Goal: Information Seeking & Learning: Learn about a topic

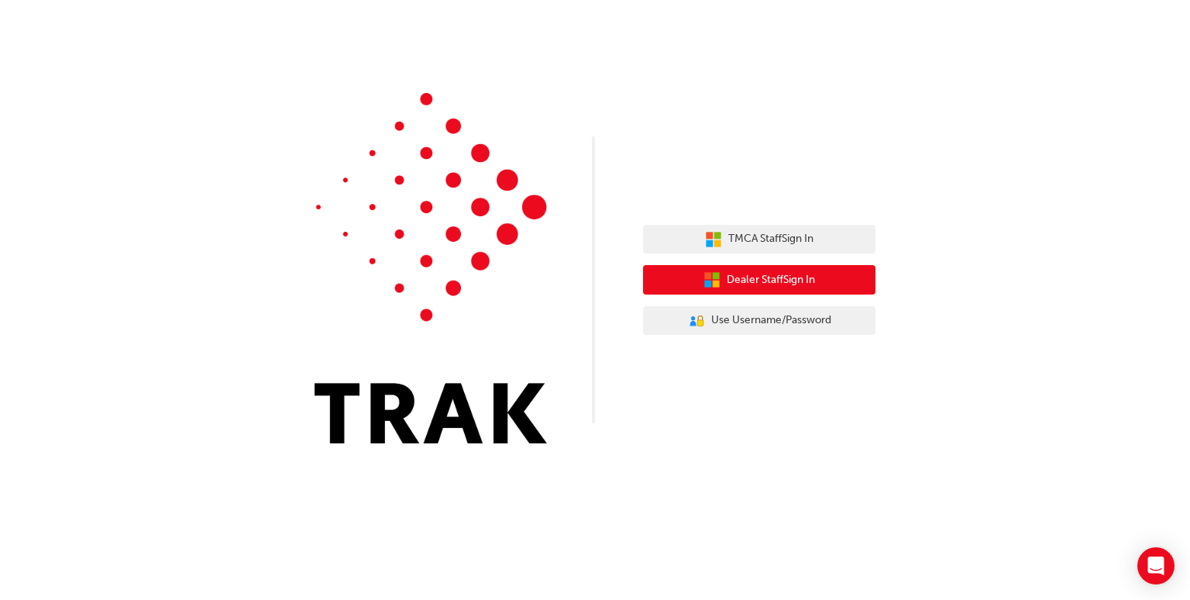
click at [736, 277] on span "Dealer Staff Sign In" at bounding box center [771, 280] width 88 height 18
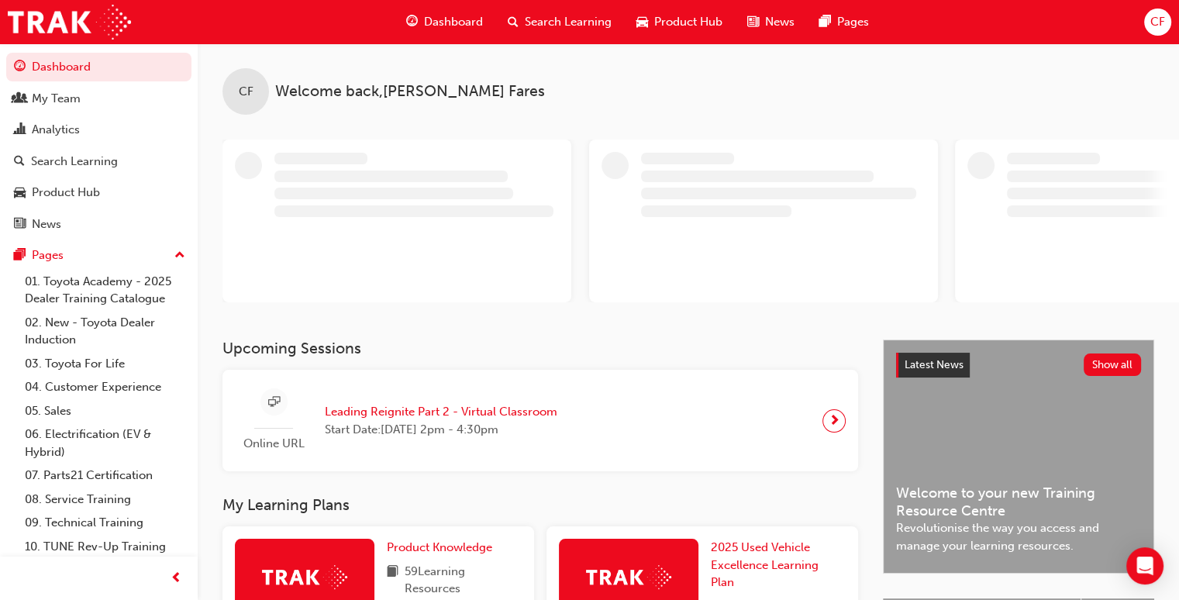
click at [579, 18] on span "Search Learning" at bounding box center [568, 22] width 87 height 18
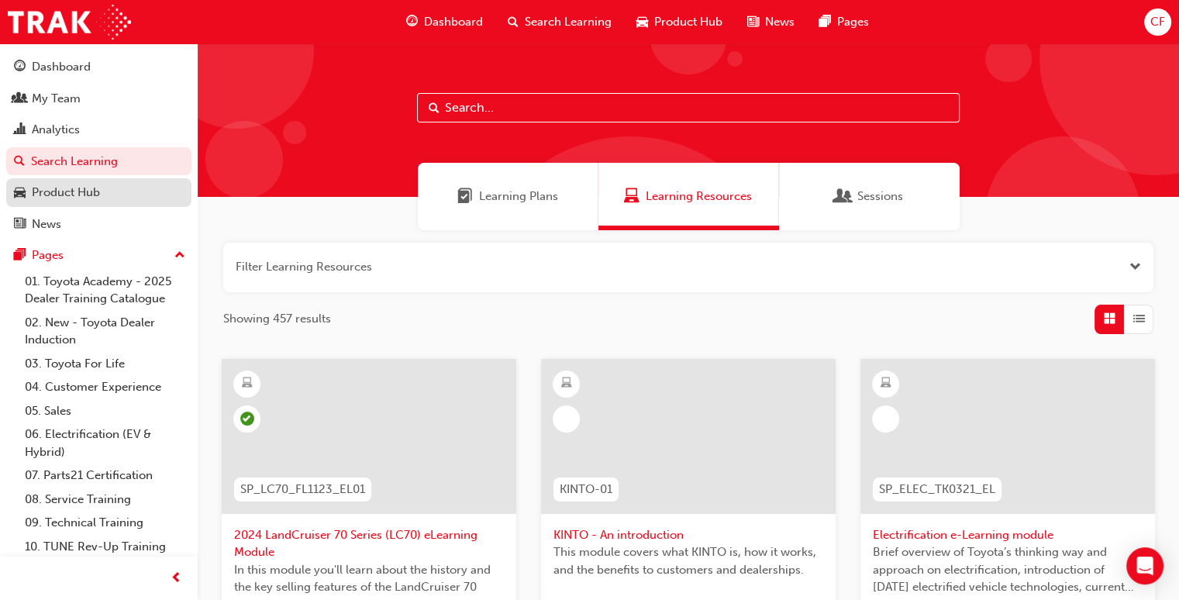
click at [106, 198] on div "Product Hub" at bounding box center [99, 192] width 170 height 19
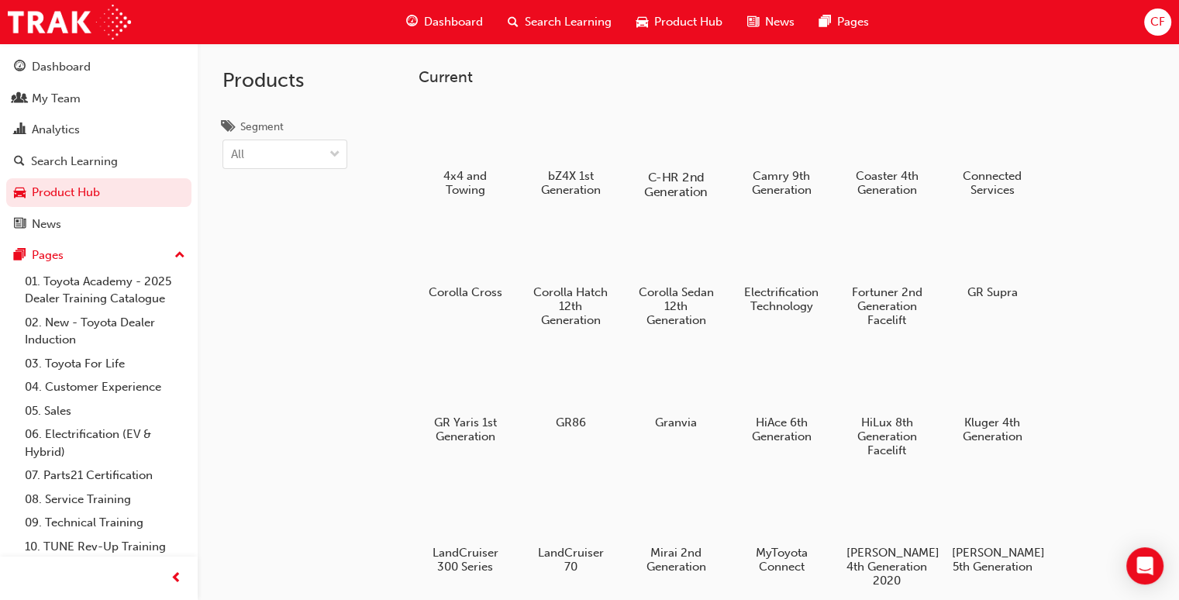
click at [690, 131] on div at bounding box center [676, 132] width 86 height 61
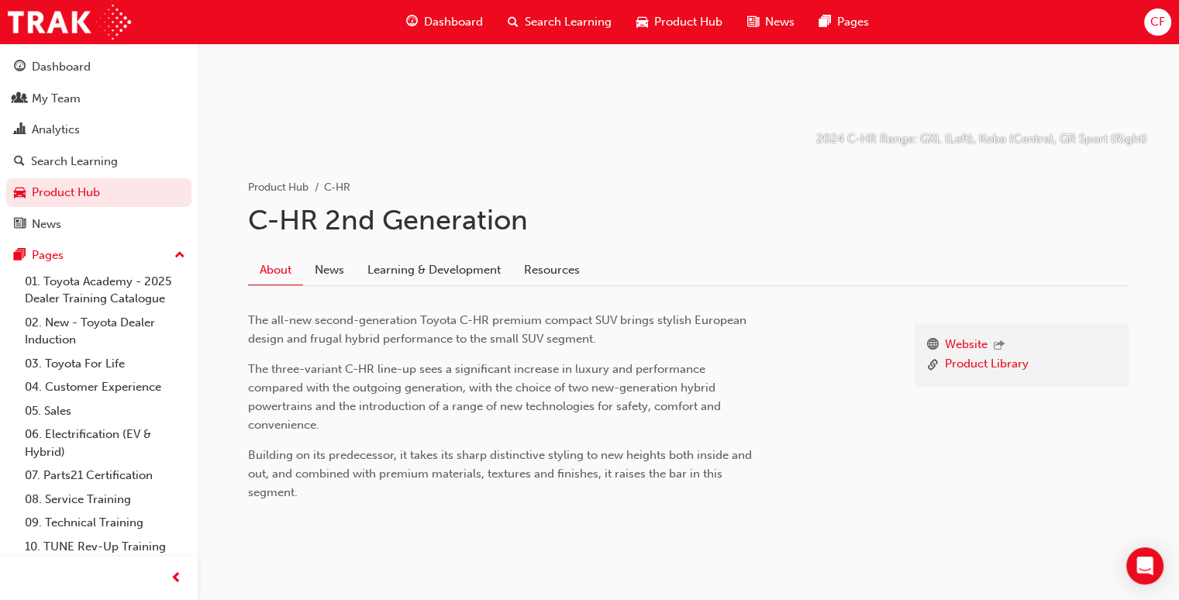
scroll to position [225, 0]
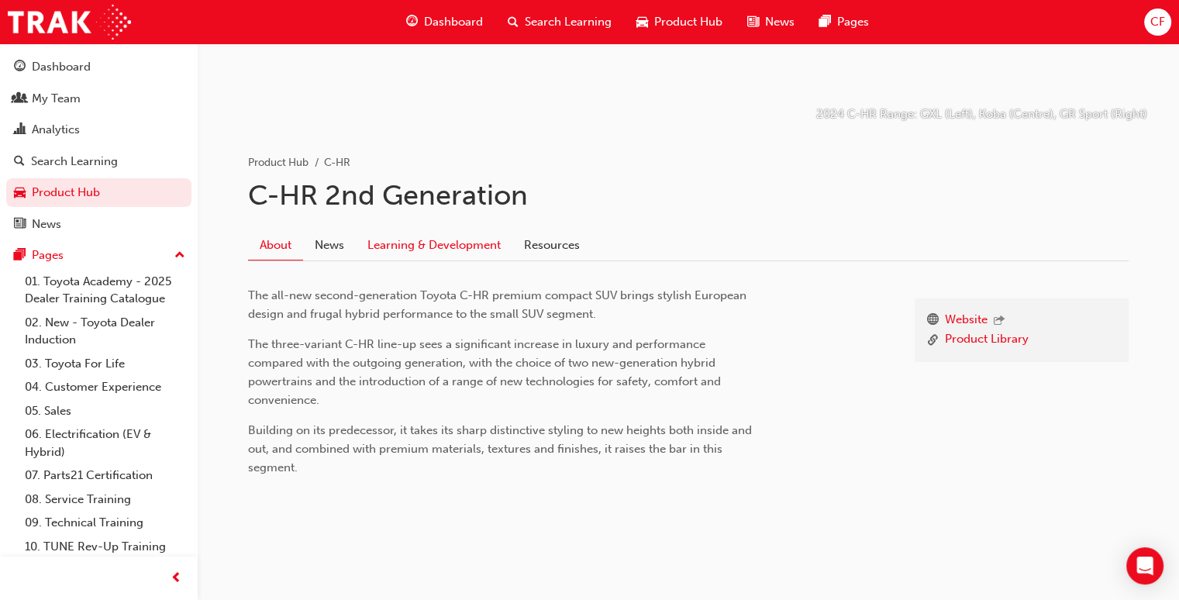
click at [415, 249] on link "Learning & Development" at bounding box center [434, 244] width 157 height 29
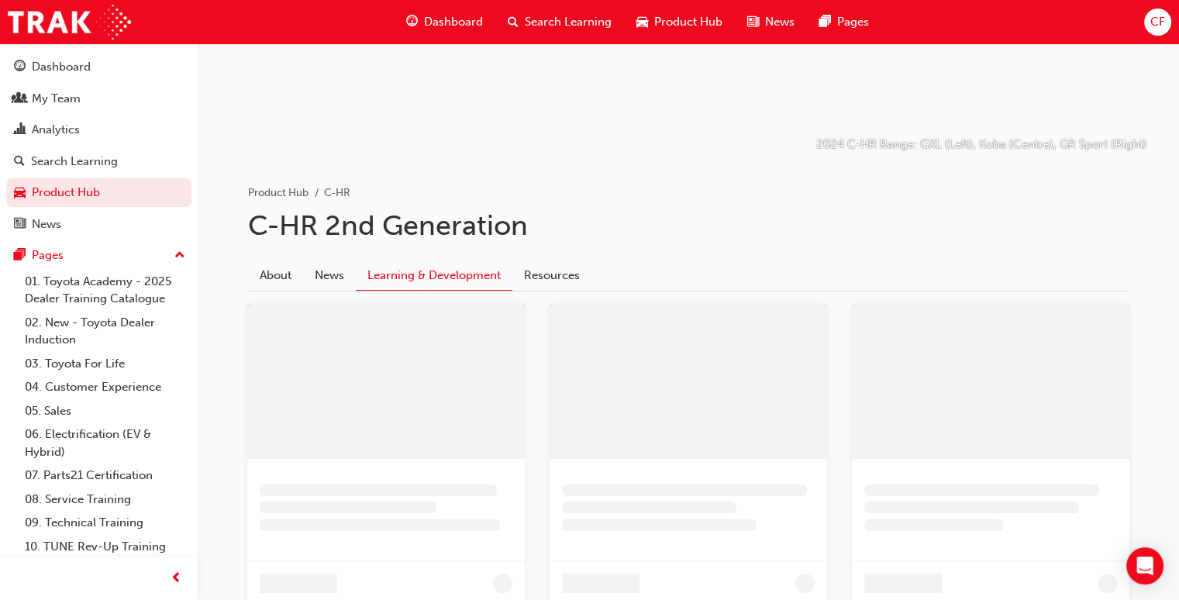
scroll to position [310, 0]
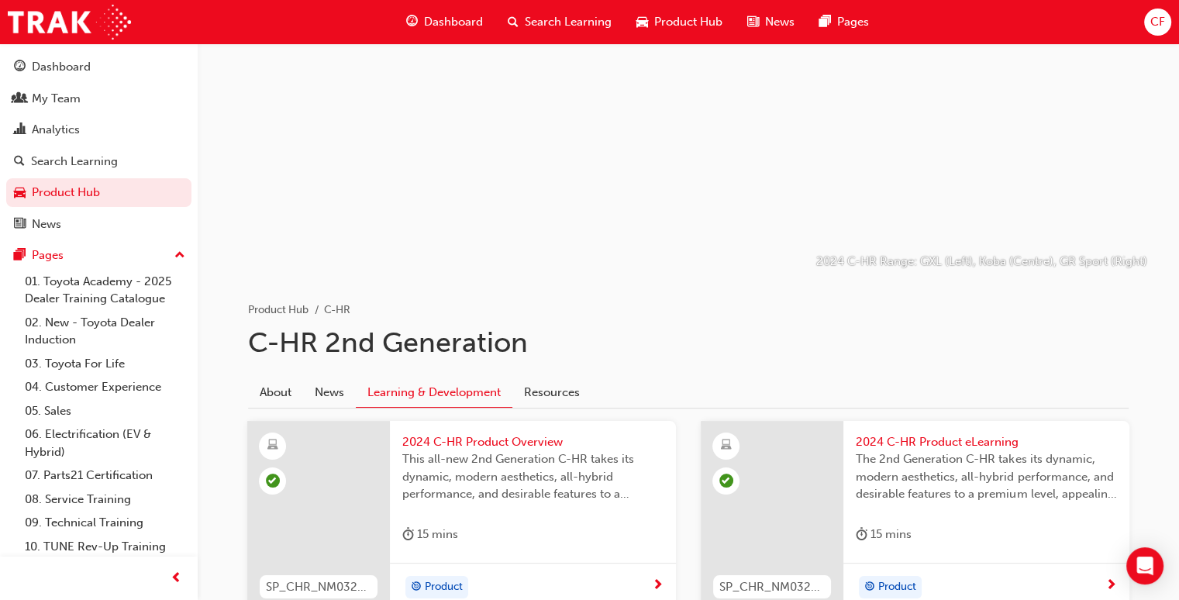
scroll to position [225, 0]
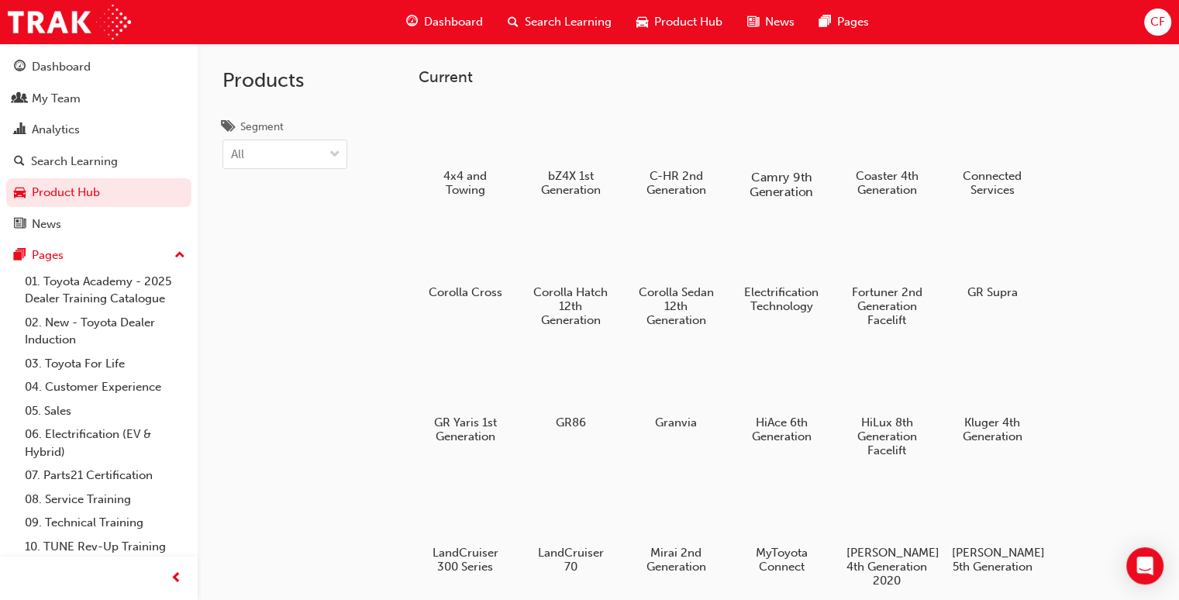
click at [776, 126] on div at bounding box center [782, 132] width 86 height 61
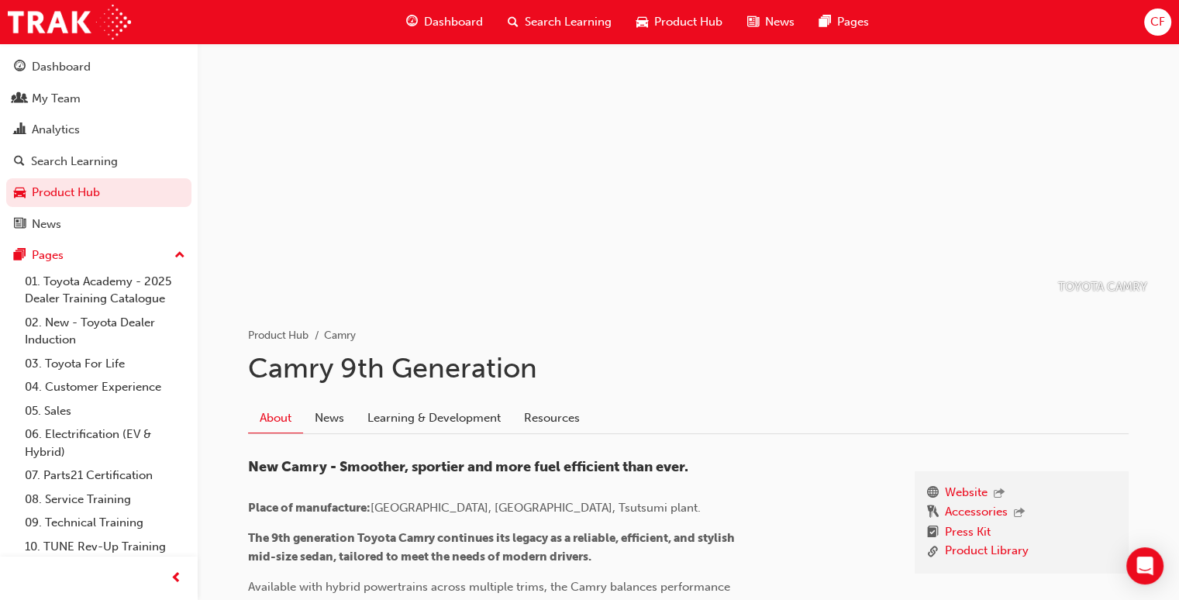
scroll to position [232, 0]
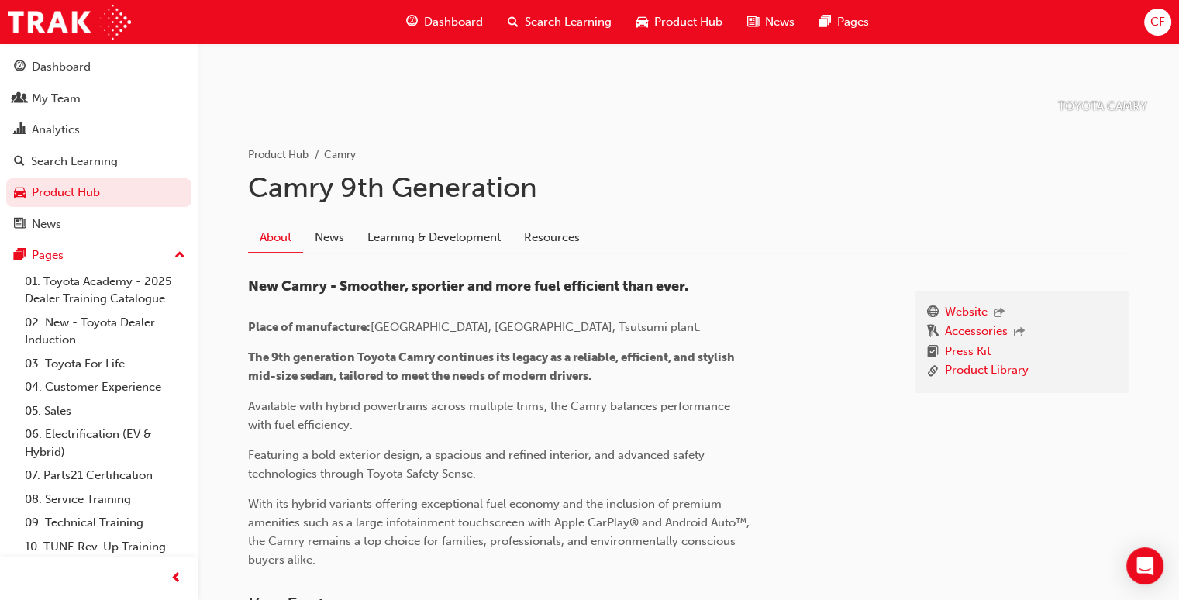
click at [546, 241] on link "Resources" at bounding box center [551, 236] width 79 height 29
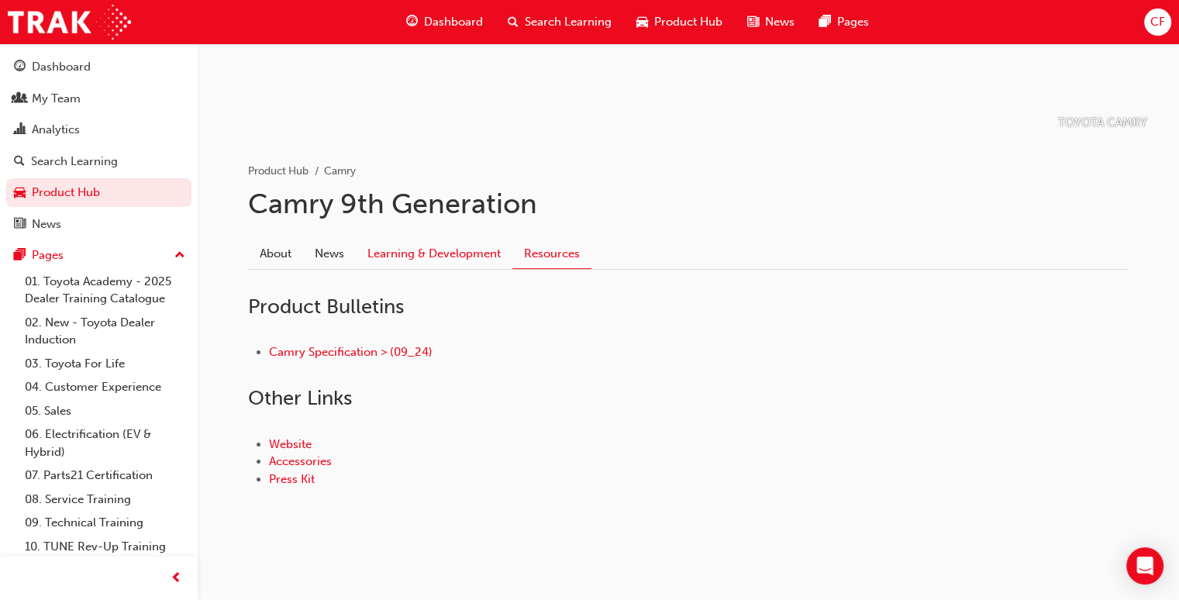
click at [459, 253] on link "Learning & Development" at bounding box center [434, 253] width 157 height 29
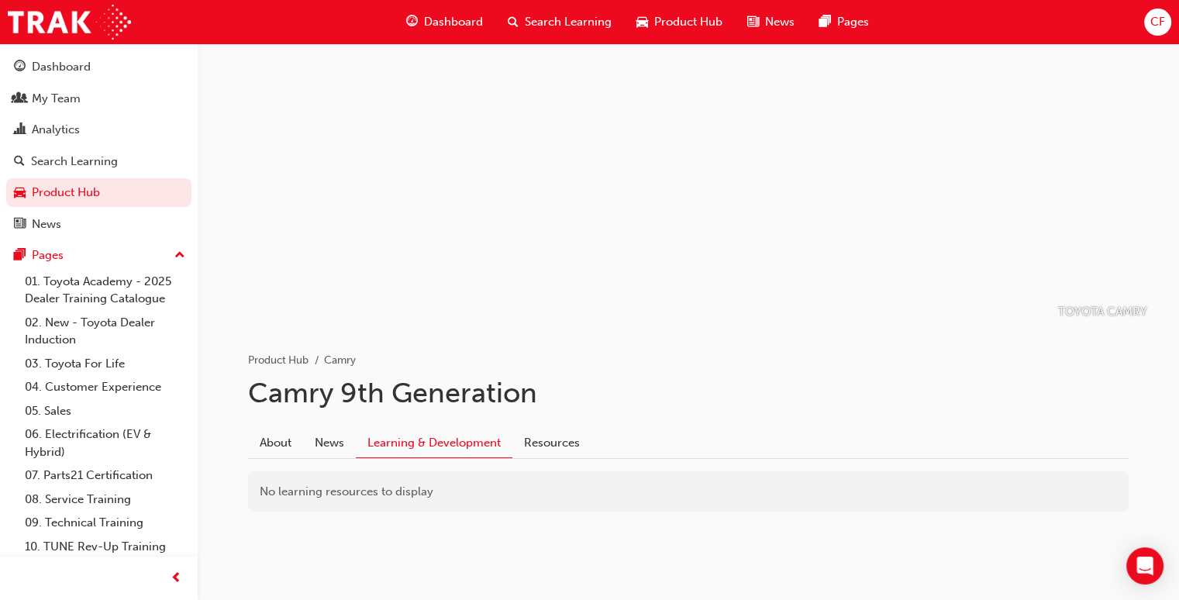
scroll to position [26, 0]
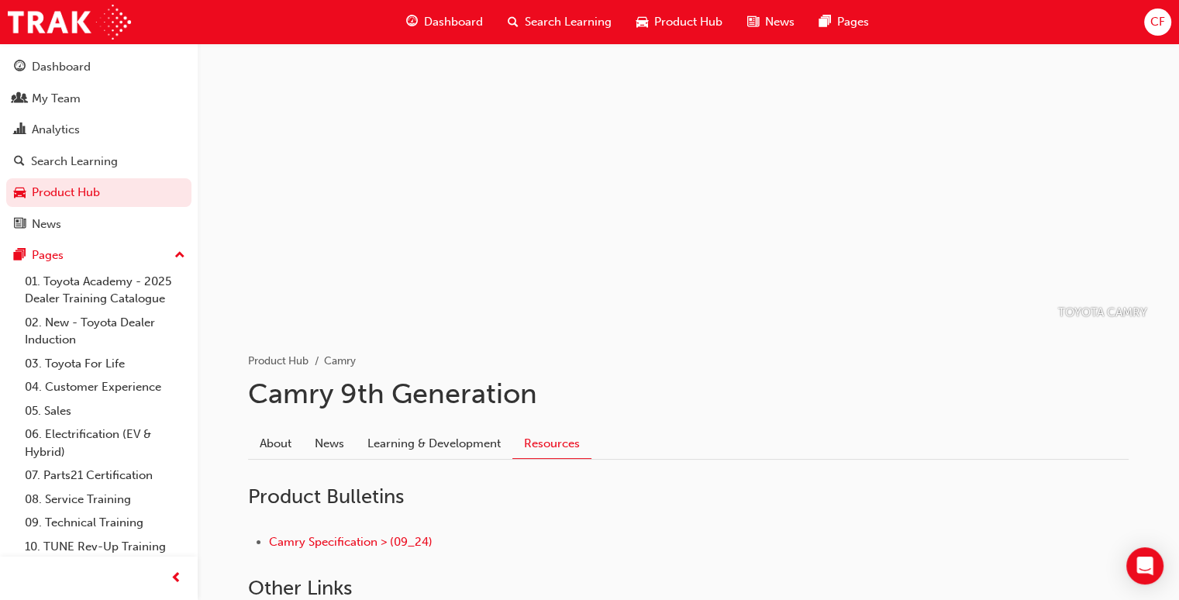
scroll to position [216, 0]
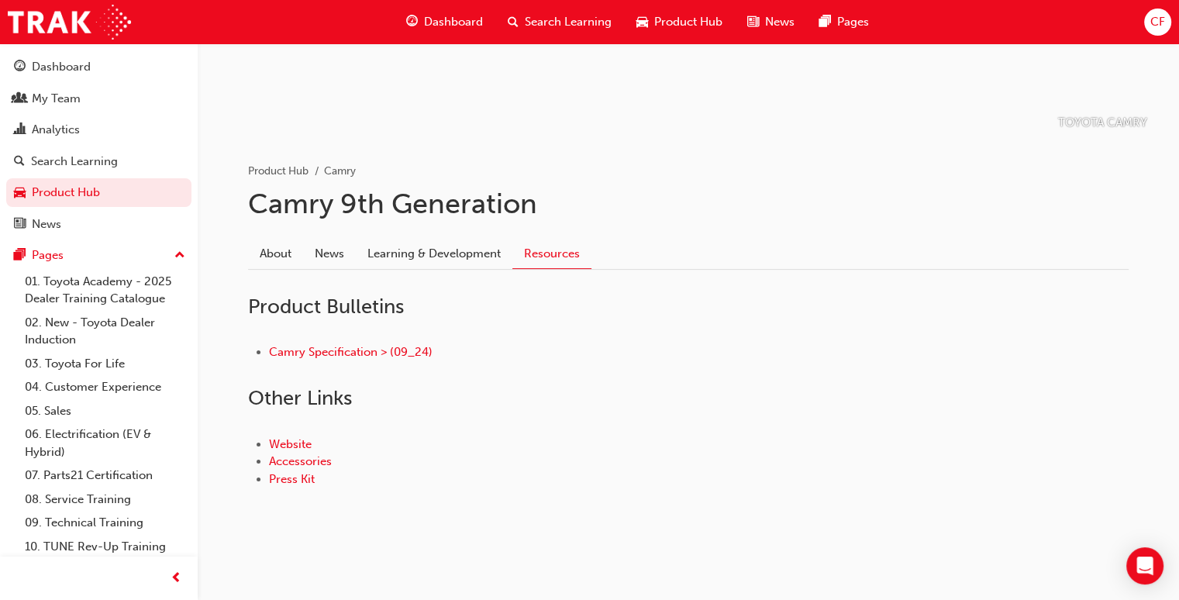
scroll to position [232, 0]
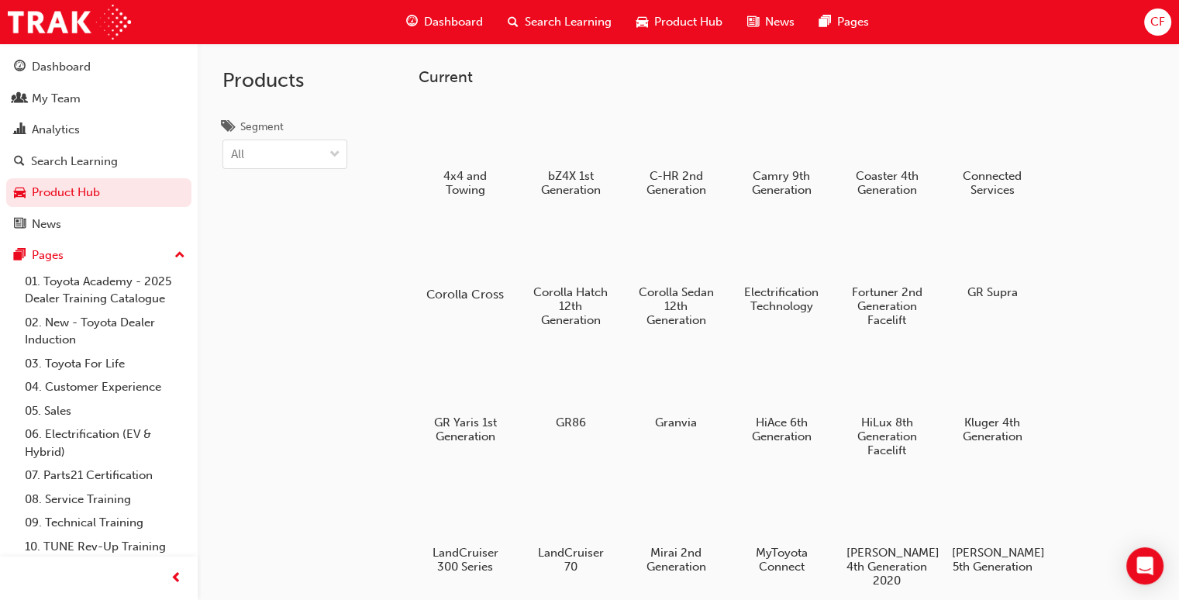
click at [448, 258] on div at bounding box center [465, 250] width 86 height 62
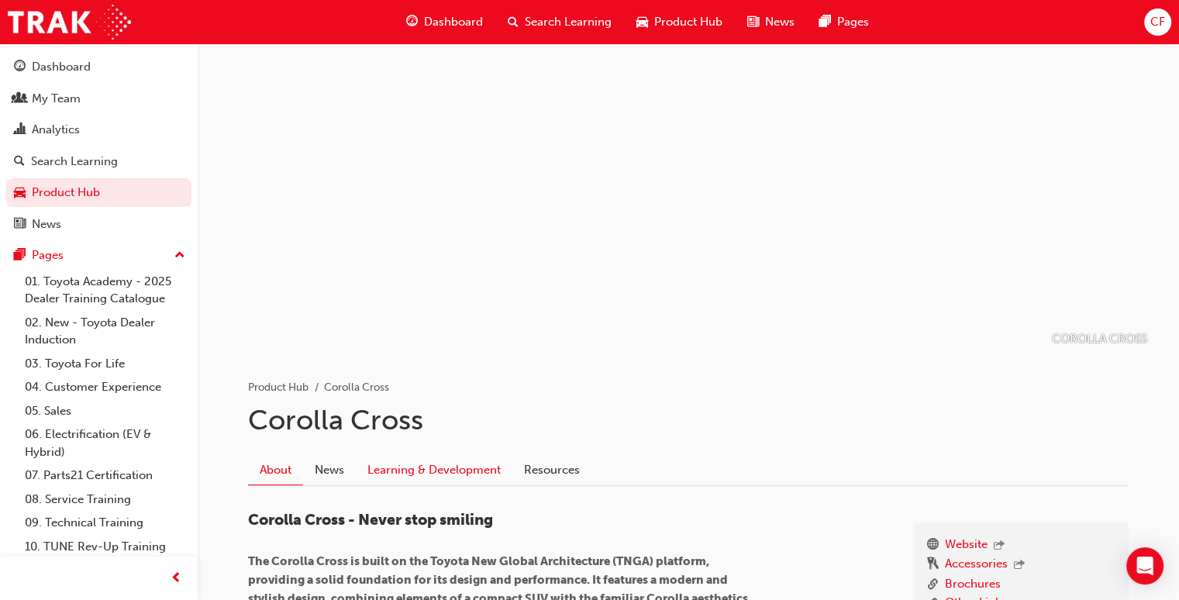
click at [454, 474] on link "Learning & Development" at bounding box center [434, 469] width 157 height 29
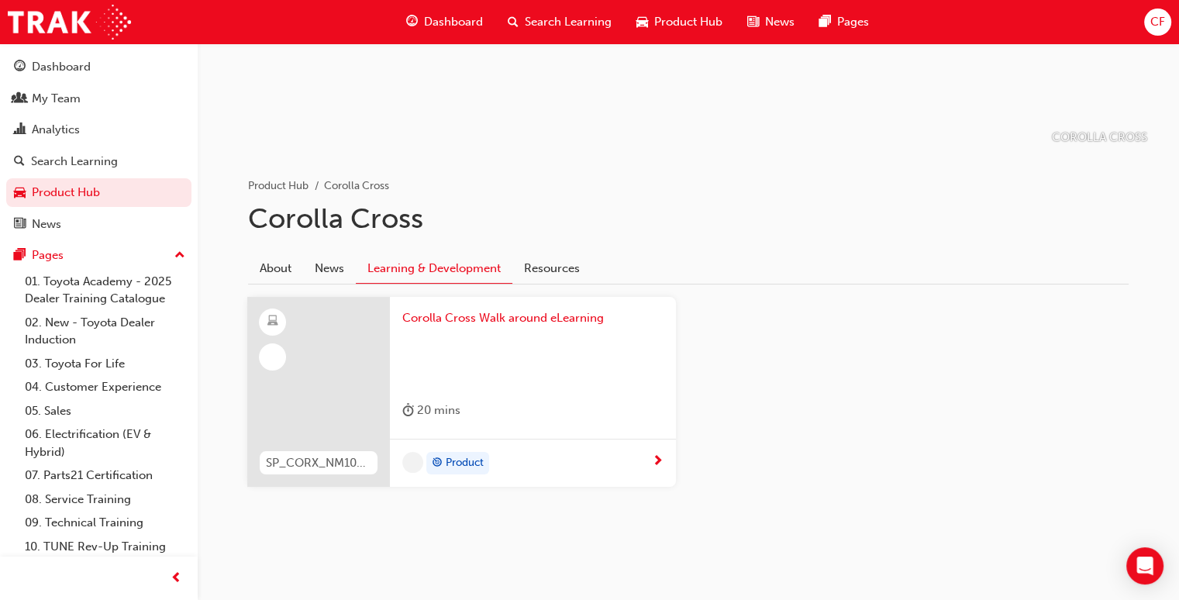
scroll to position [201, 0]
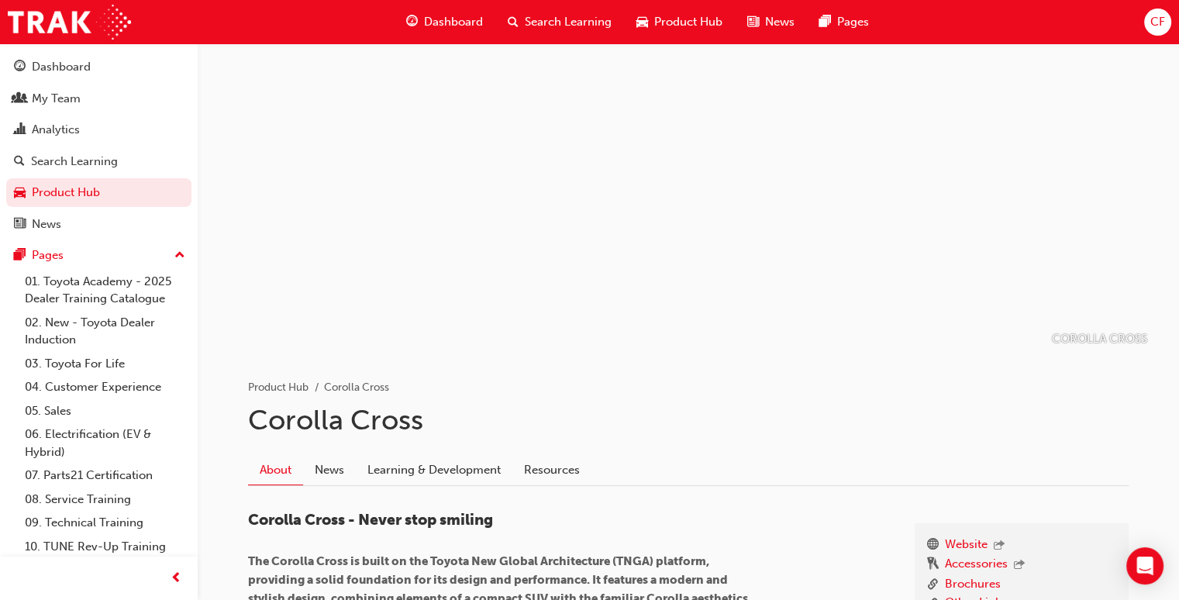
click at [663, 16] on span "Product Hub" at bounding box center [688, 22] width 68 height 18
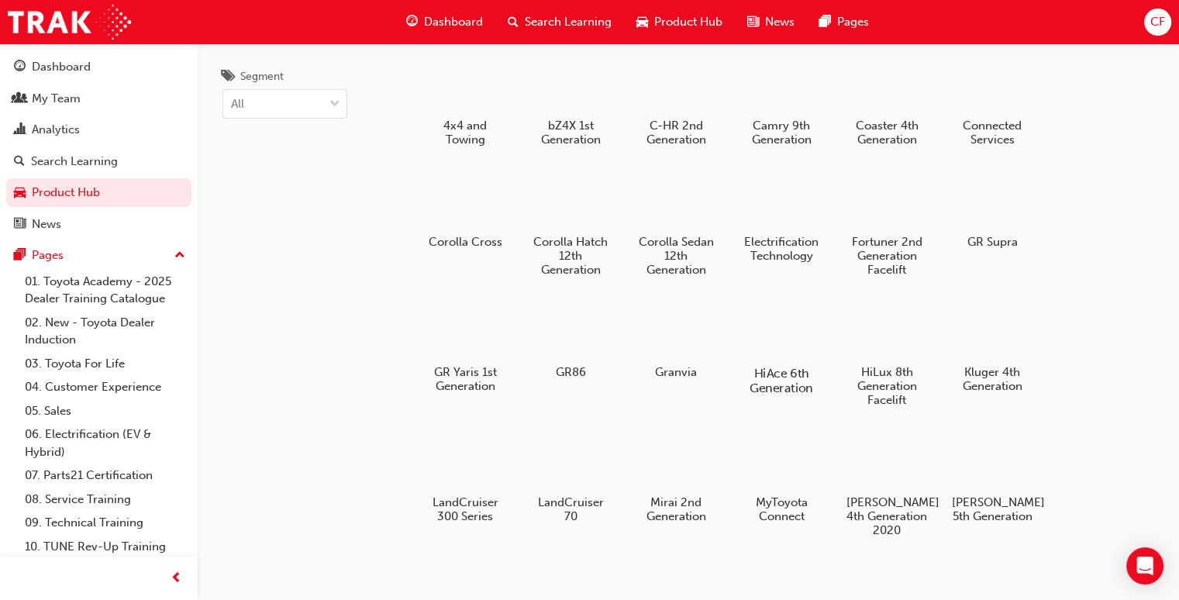
scroll to position [77, 0]
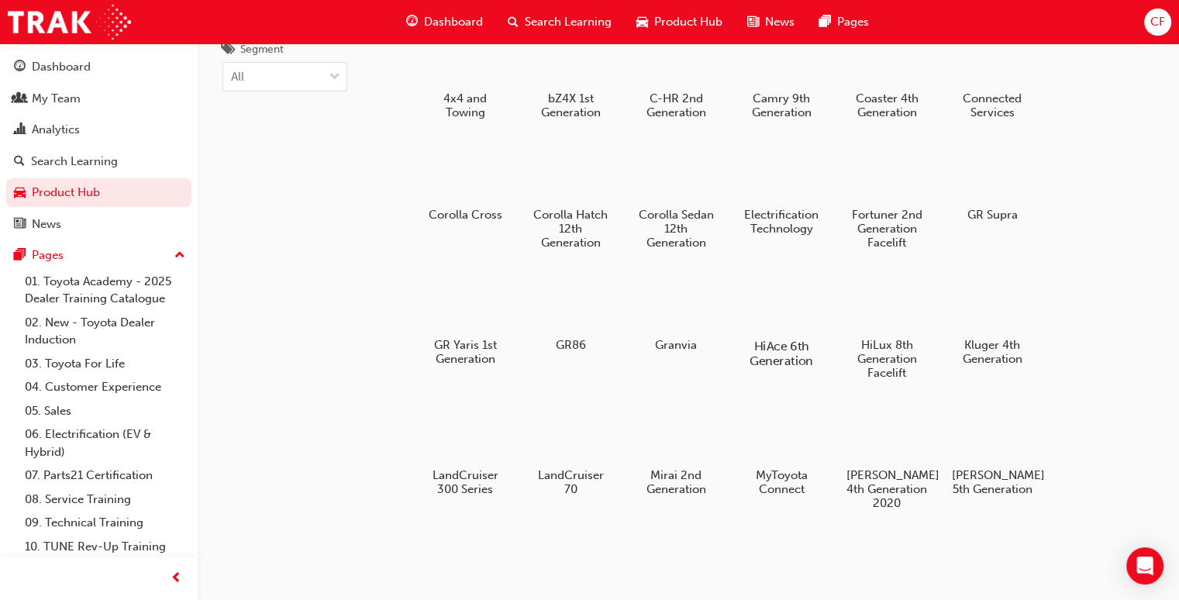
click at [788, 310] on div at bounding box center [782, 301] width 86 height 62
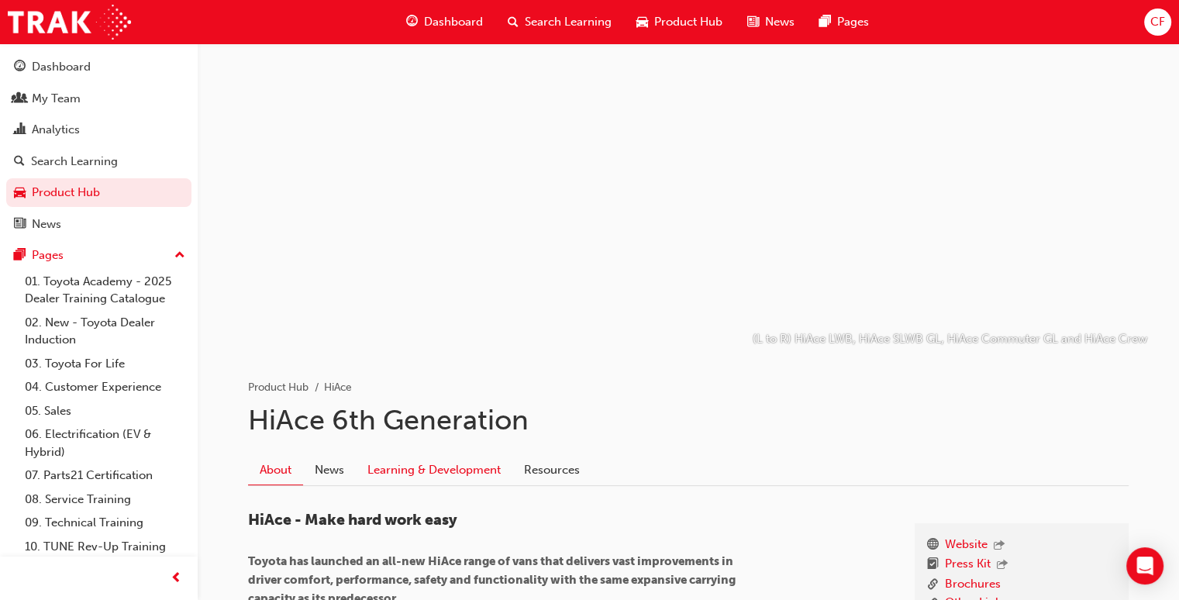
click at [474, 463] on link "Learning & Development" at bounding box center [434, 469] width 157 height 29
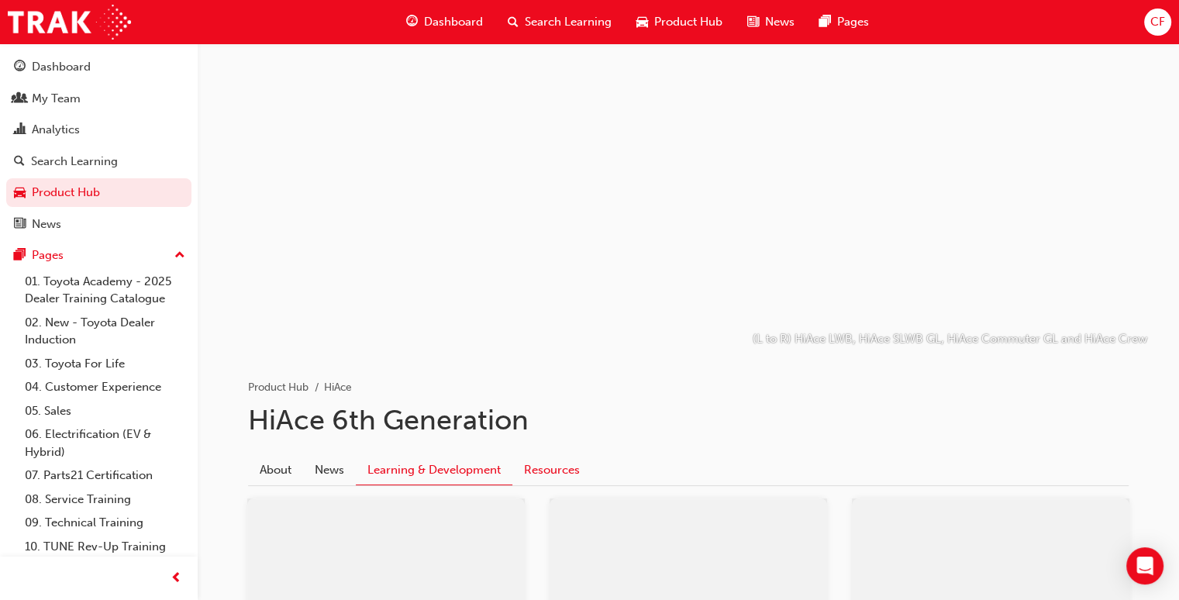
click at [542, 456] on link "Resources" at bounding box center [551, 469] width 79 height 29
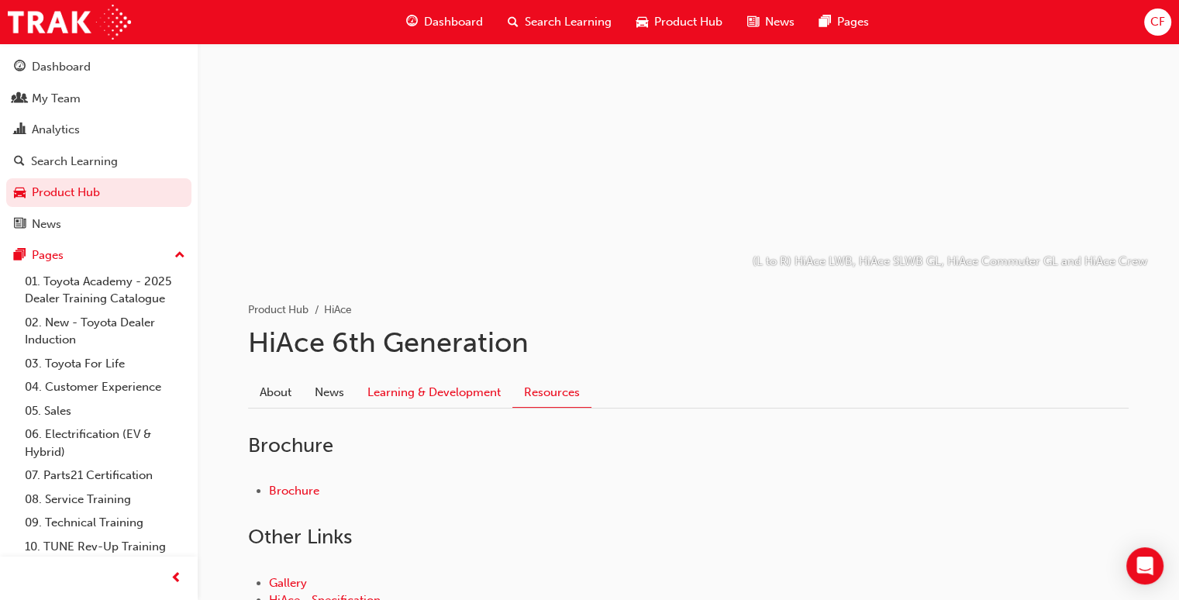
click at [443, 397] on link "Learning & Development" at bounding box center [434, 391] width 157 height 29
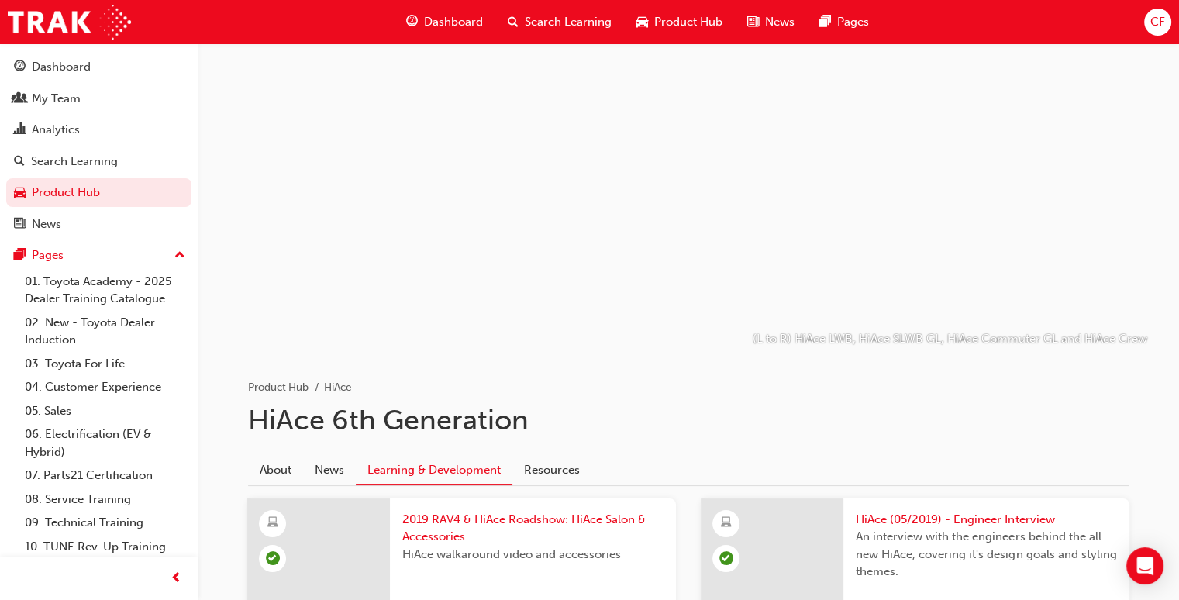
scroll to position [77, 0]
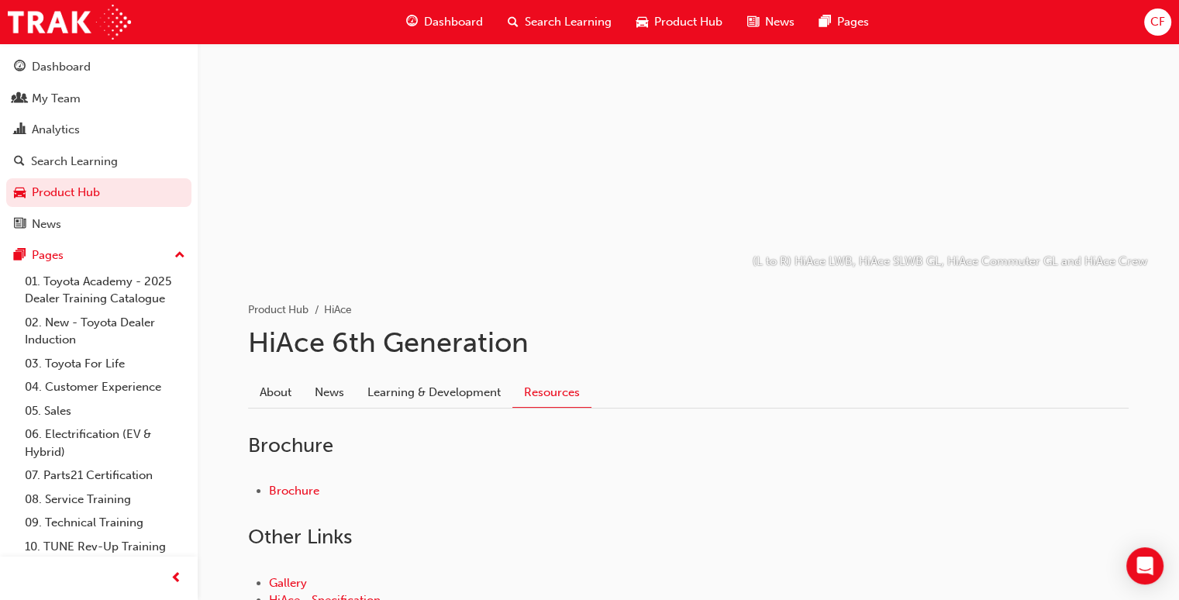
click at [673, 22] on span "Product Hub" at bounding box center [688, 22] width 68 height 18
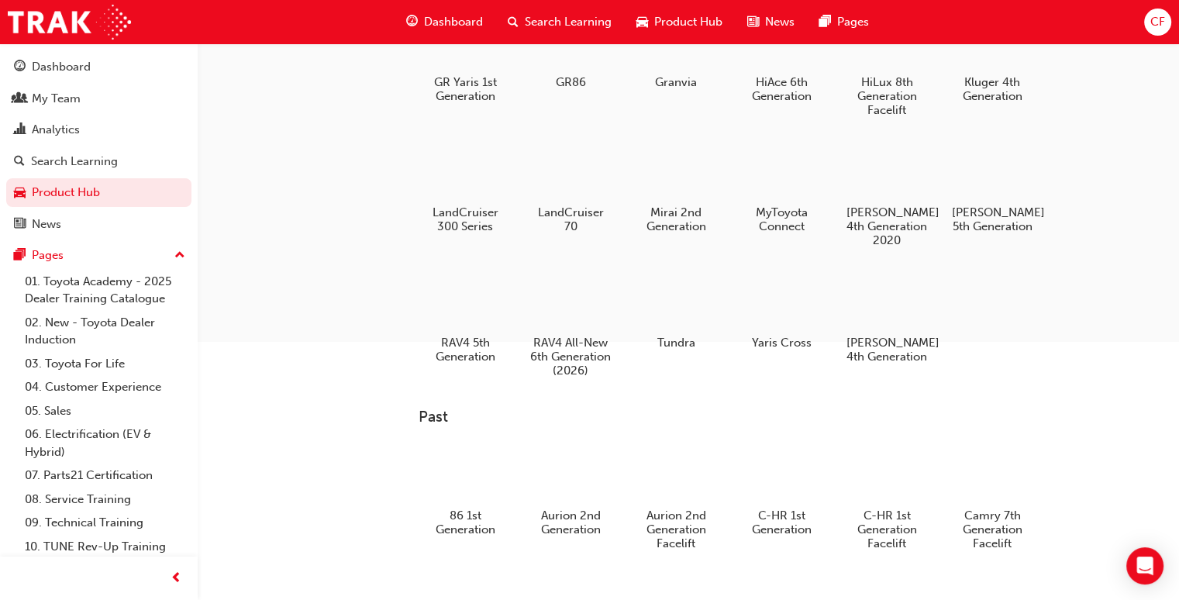
scroll to position [310, 0]
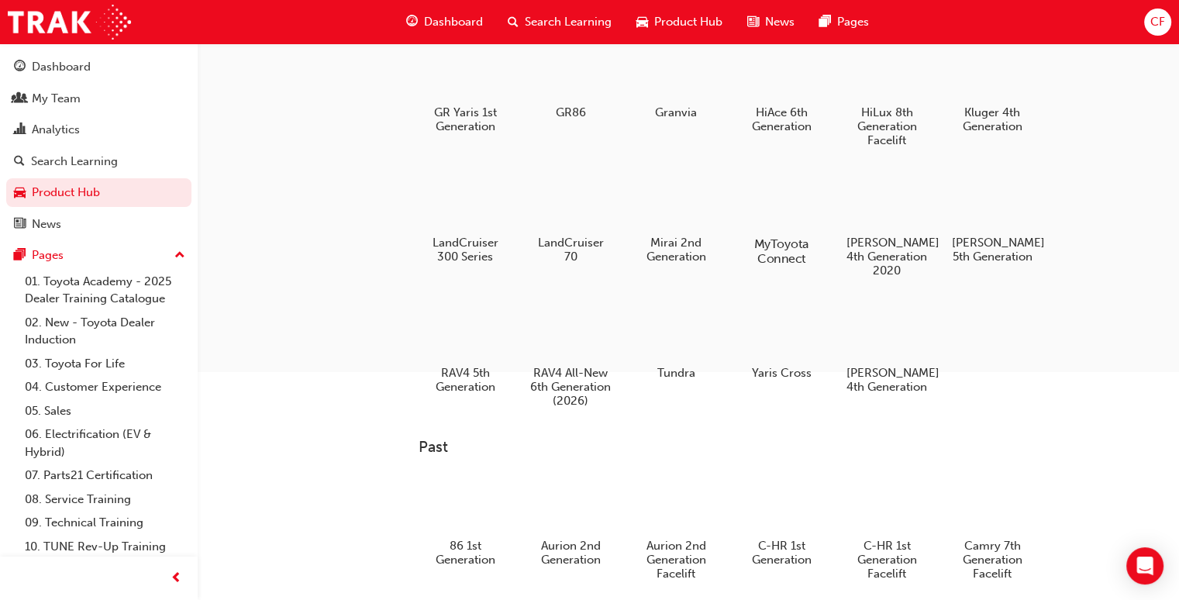
click at [784, 212] on div at bounding box center [782, 198] width 86 height 61
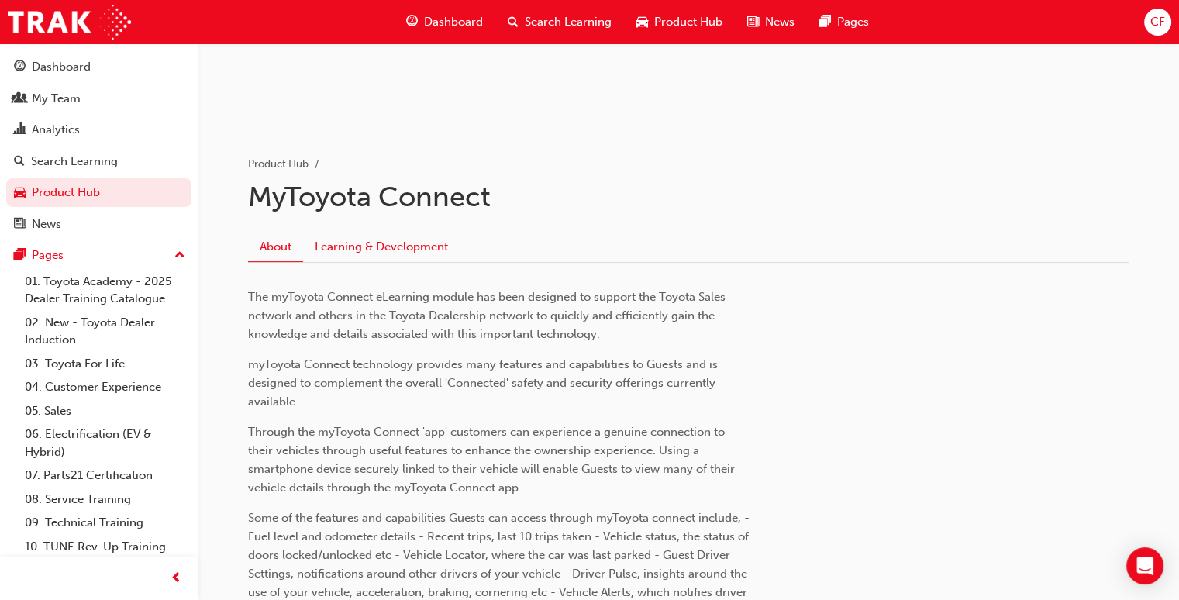
scroll to position [232, 0]
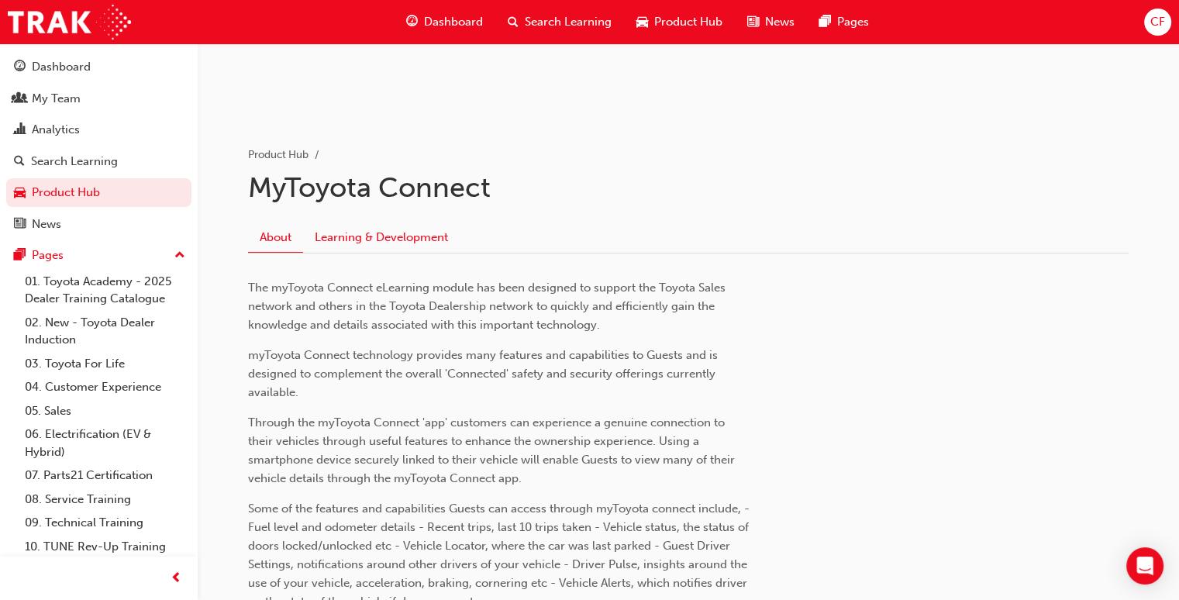
click at [387, 230] on link "Learning & Development" at bounding box center [381, 236] width 157 height 29
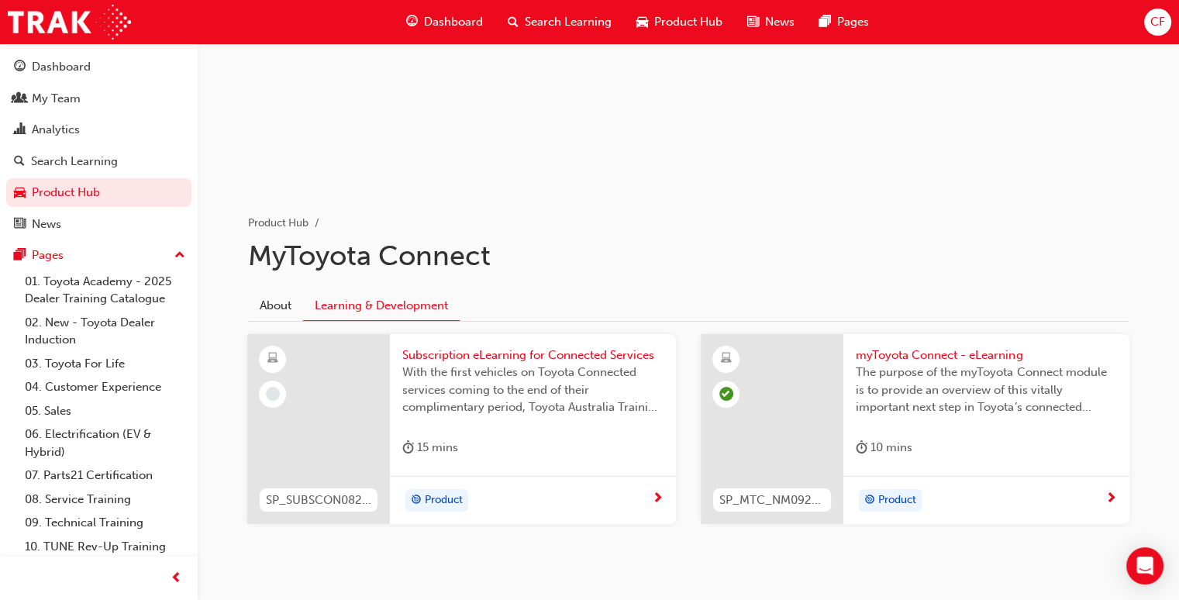
scroll to position [201, 0]
